Goal: Information Seeking & Learning: Check status

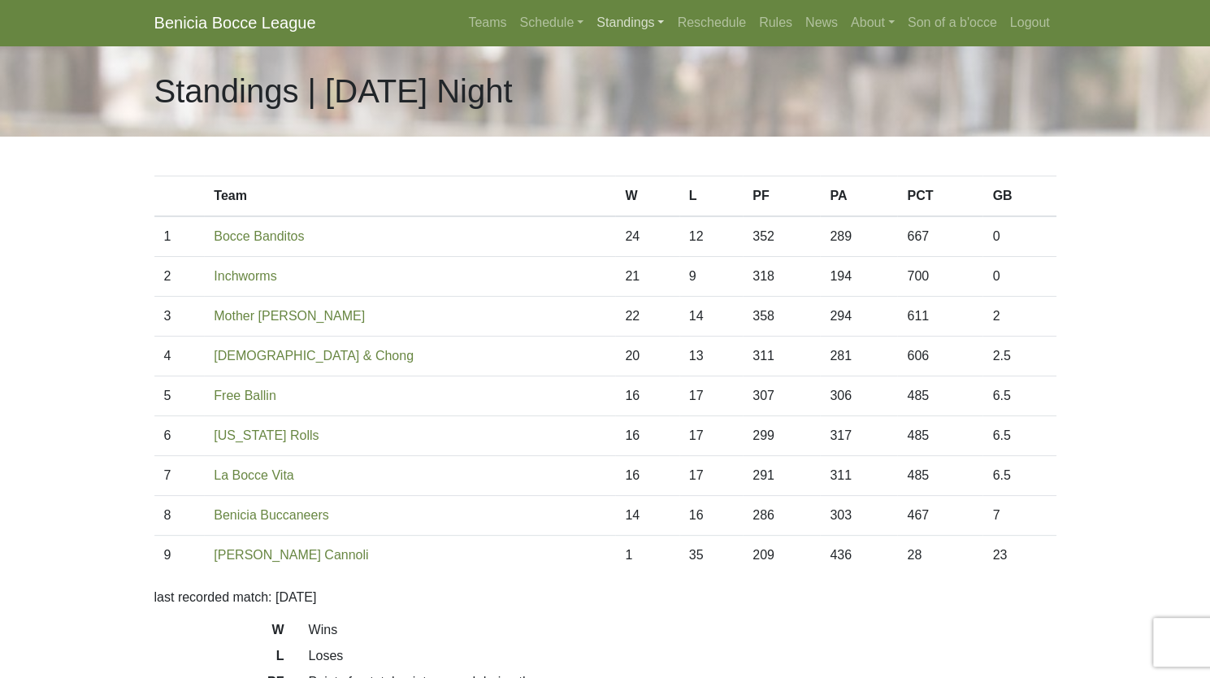
click at [653, 31] on link "Standings" at bounding box center [630, 23] width 80 height 33
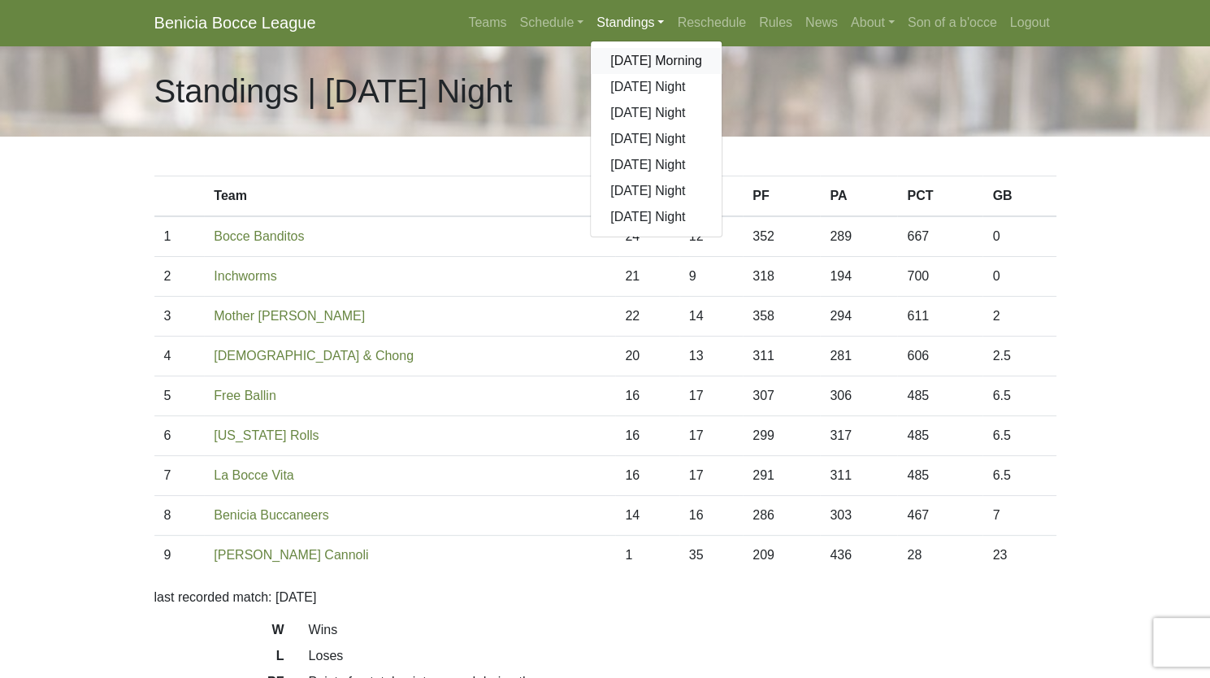
click at [648, 59] on link "[DATE] Morning" at bounding box center [656, 61] width 131 height 26
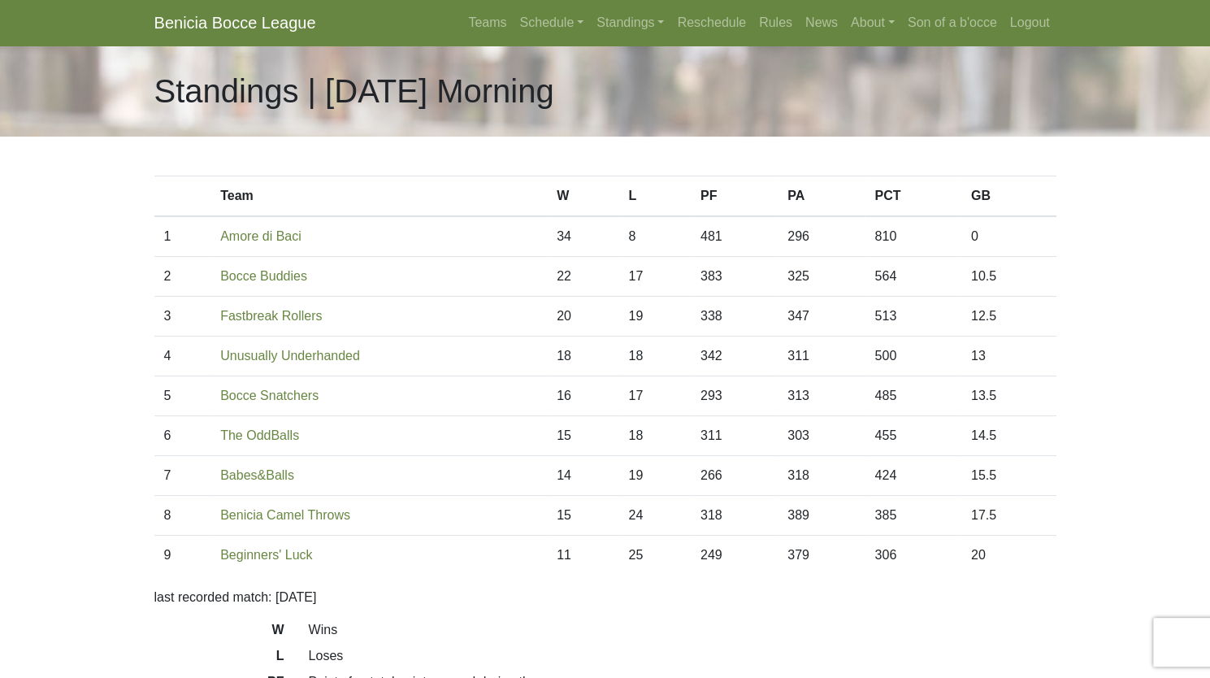
click at [65, 346] on body "Benicia Bocce League Teams Schedule Sunday Morning Sunday Night Monday Night Tu…" at bounding box center [605, 456] width 1210 height 913
click at [82, 353] on body "Benicia Bocce League Teams Schedule Sunday Morning Sunday Night Monday Night Tu…" at bounding box center [605, 456] width 1210 height 913
click at [649, 21] on link "Standings" at bounding box center [630, 23] width 80 height 33
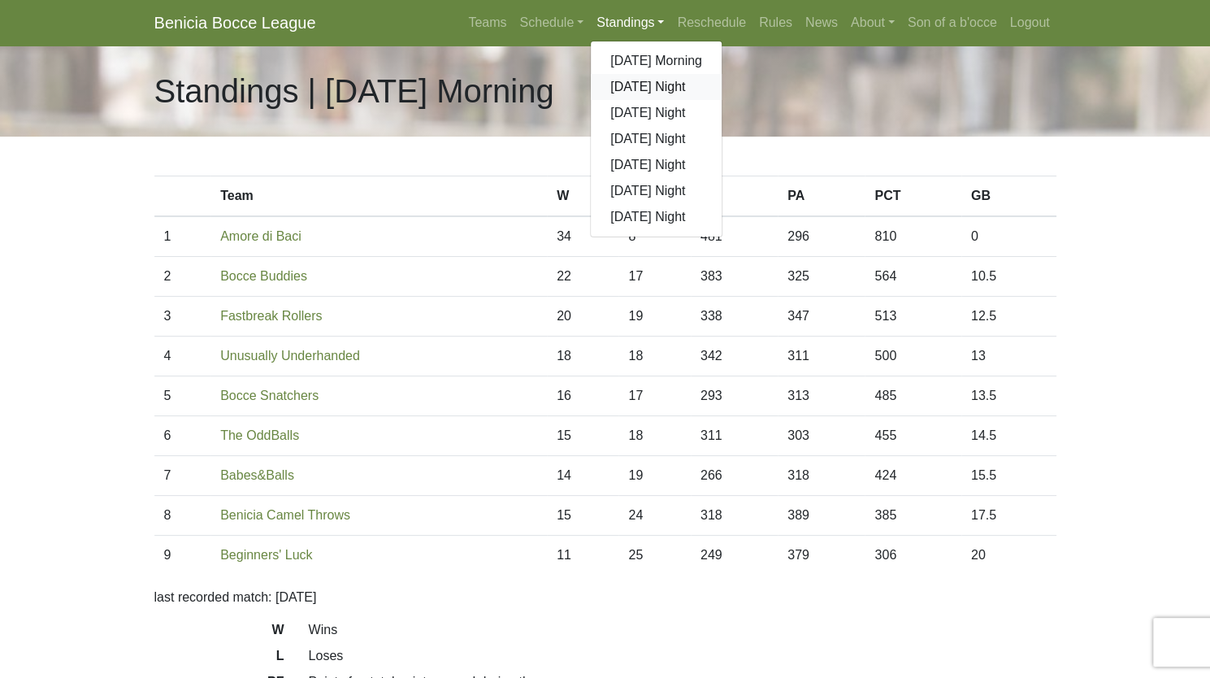
click at [632, 84] on link "[DATE] Night" at bounding box center [656, 87] width 131 height 26
